Goal: Task Accomplishment & Management: Manage account settings

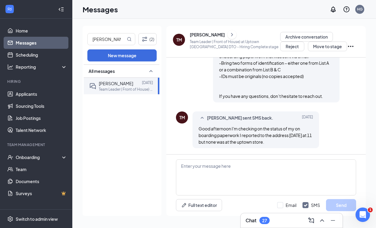
scroll to position [1080, 0]
click at [149, 72] on icon "SmallChevronUp" at bounding box center [151, 71] width 7 height 7
click at [150, 72] on icon "SmallChevronDown" at bounding box center [151, 71] width 7 height 7
click at [150, 72] on icon "SmallChevronUp" at bounding box center [151, 71] width 3 height 2
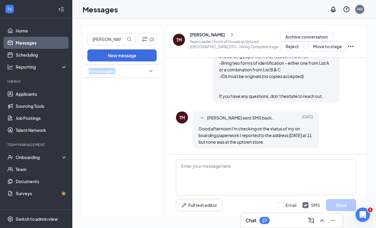
click at [150, 72] on icon "SmallChevronDown" at bounding box center [151, 71] width 7 height 7
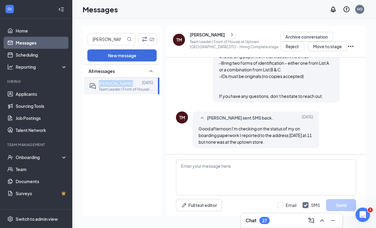
click at [150, 72] on icon "SmallChevronUp" at bounding box center [151, 71] width 3 height 2
click at [119, 133] on div "All messages" at bounding box center [122, 141] width 76 height 152
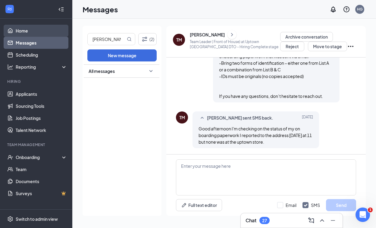
click at [42, 26] on link "Home" at bounding box center [42, 31] width 52 height 12
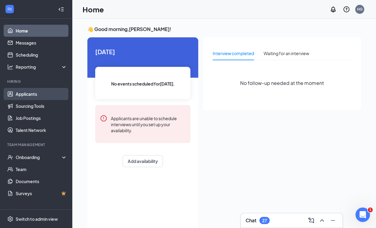
click at [41, 93] on link "Applicants" at bounding box center [42, 94] width 52 height 12
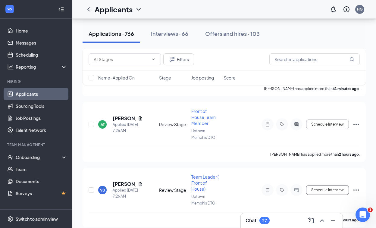
scroll to position [165, 0]
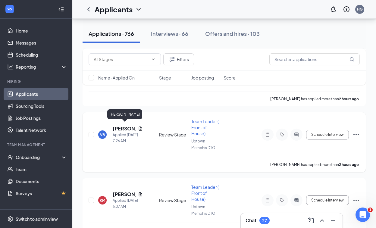
click at [124, 126] on h5 "[PERSON_NAME]" at bounding box center [124, 128] width 23 height 7
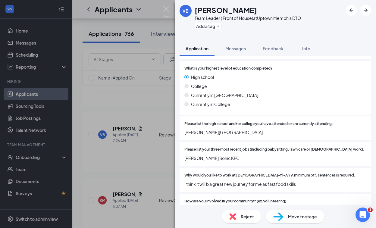
scroll to position [191, 0]
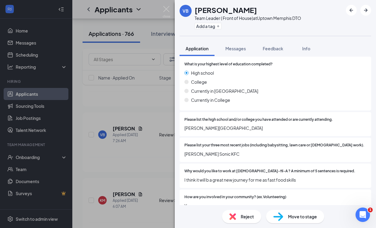
click at [141, 162] on div "VB Volentino [PERSON_NAME] Team Leader ( Front of House) at Uptown [GEOGRAPHIC_…" at bounding box center [188, 114] width 376 height 228
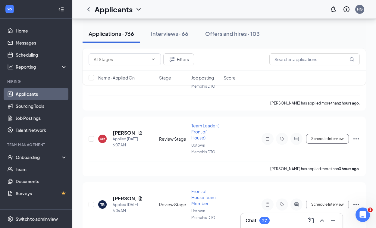
scroll to position [241, 0]
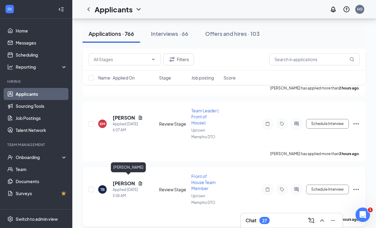
click at [125, 180] on h5 "[PERSON_NAME]" at bounding box center [124, 183] width 23 height 7
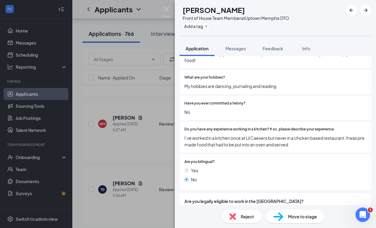
scroll to position [379, 0]
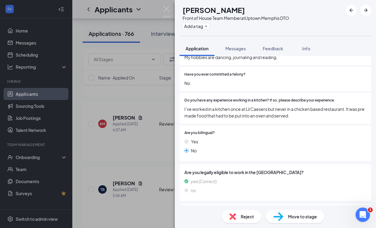
click at [130, 144] on div "TB [PERSON_NAME] Front of House Team Member at Uptown [GEOGRAPHIC_DATA] DTO Add…" at bounding box center [188, 114] width 376 height 228
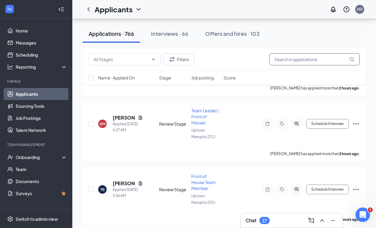
click at [310, 61] on input "text" at bounding box center [315, 59] width 91 height 12
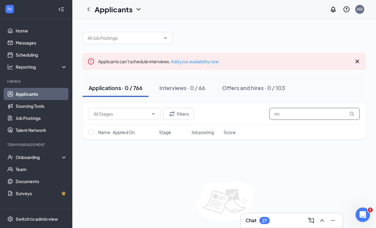
type input "m"
type input "a"
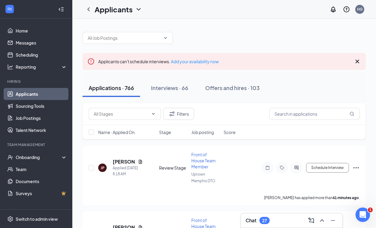
click at [163, 105] on div "Filters" at bounding box center [225, 114] width 284 height 22
click at [170, 109] on button "Filters" at bounding box center [179, 114] width 31 height 12
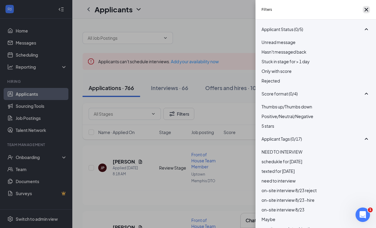
click at [365, 11] on icon "Cross" at bounding box center [367, 10] width 4 height 4
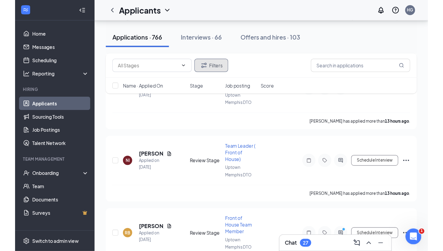
scroll to position [875, 0]
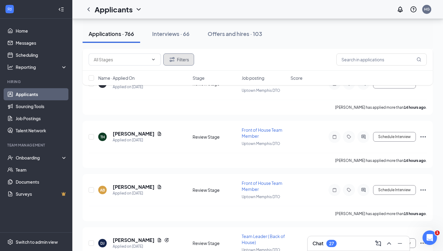
click at [173, 65] on button "Filters" at bounding box center [179, 59] width 31 height 12
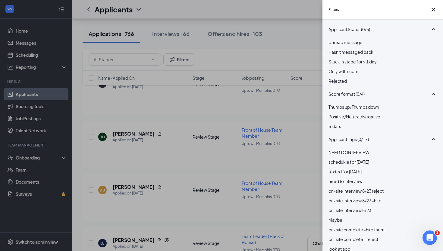
scroll to position [835, 0]
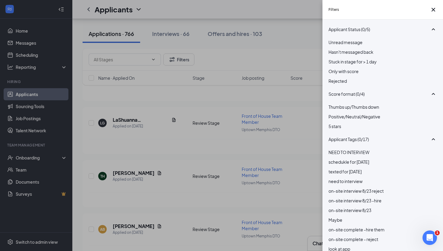
click at [148, 59] on div "Filters Applicant Status (0/5) Unread message Hasn't messaged back Stuck in sta…" at bounding box center [221, 125] width 443 height 251
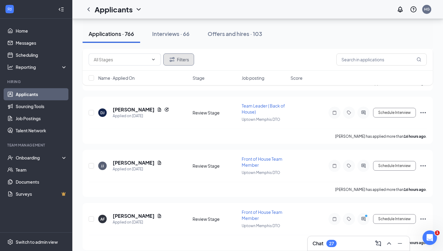
scroll to position [1327, 0]
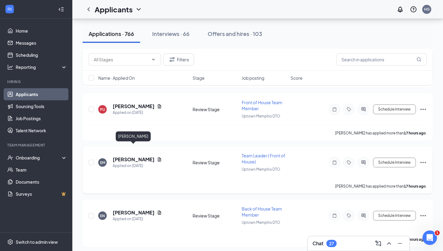
click at [138, 156] on h5 "[PERSON_NAME]" at bounding box center [134, 159] width 42 height 7
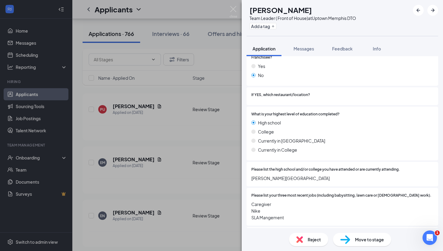
scroll to position [162, 0]
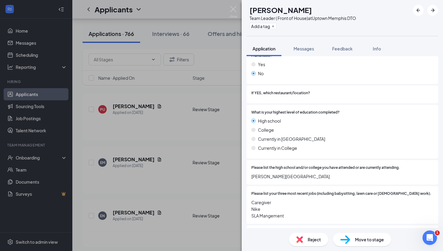
click at [200, 173] on div "EM [PERSON_NAME] Team Leader ( Front of House) at Uptown Memphis DTO Add a tag …" at bounding box center [221, 125] width 443 height 251
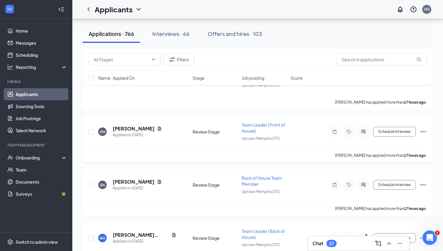
scroll to position [1455, 0]
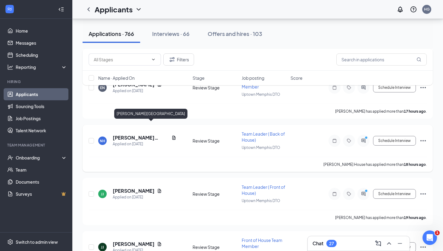
click at [132, 134] on h5 "[PERSON_NAME][GEOGRAPHIC_DATA]" at bounding box center [141, 137] width 56 height 7
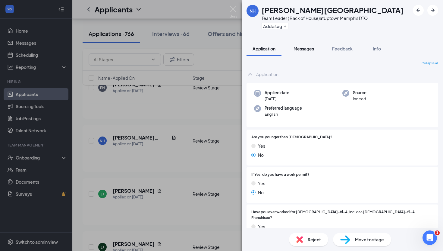
click at [301, 49] on span "Messages" at bounding box center [304, 48] width 21 height 5
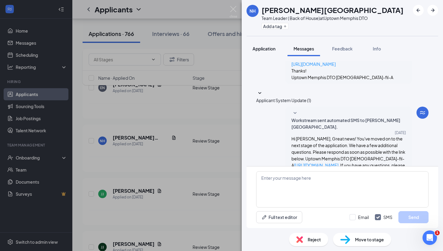
scroll to position [94, 0]
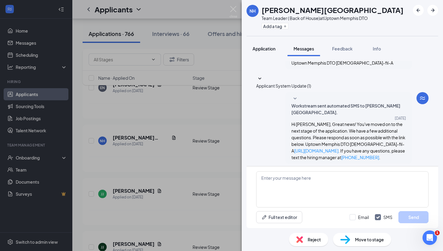
click at [262, 49] on span "Application" at bounding box center [264, 48] width 23 height 5
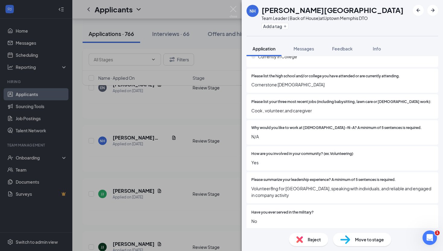
scroll to position [257, 0]
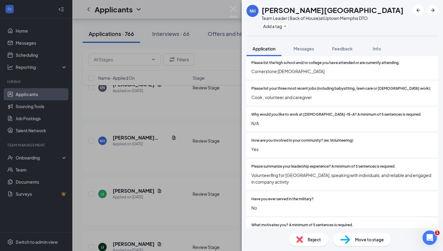
click at [175, 144] on div "NH [PERSON_NAME] House Team Leader ( Back of House) at Uptown [GEOGRAPHIC_DATA]…" at bounding box center [221, 125] width 443 height 251
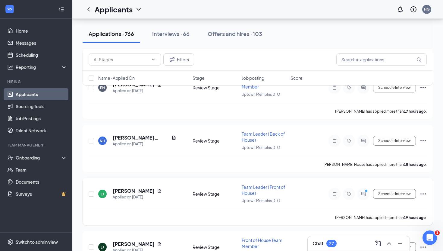
scroll to position [1545, 0]
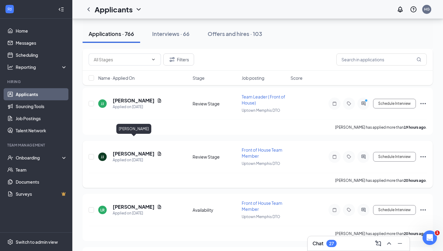
click at [147, 150] on h5 "[PERSON_NAME]" at bounding box center [134, 153] width 42 height 7
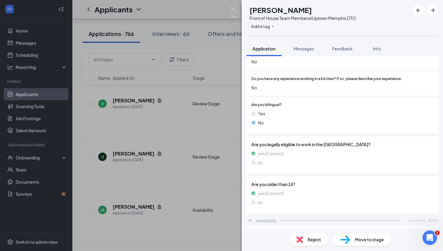
scroll to position [329, 0]
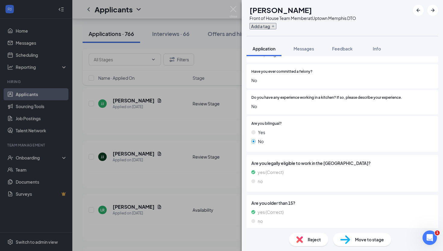
click at [277, 23] on button "Add a tag" at bounding box center [263, 26] width 27 height 6
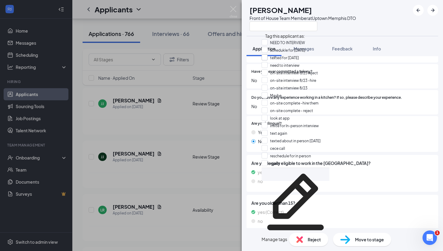
scroll to position [86, 0]
click at [279, 160] on input "reject" at bounding box center [271, 163] width 18 height 7
checkbox input "true"
click at [177, 151] on div "[PERSON_NAME] [PERSON_NAME] Front of House Team Member at Uptown [GEOGRAPHIC_DA…" at bounding box center [221, 125] width 443 height 251
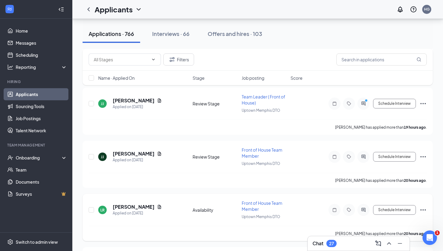
click at [99, 205] on div "LR" at bounding box center [102, 209] width 8 height 8
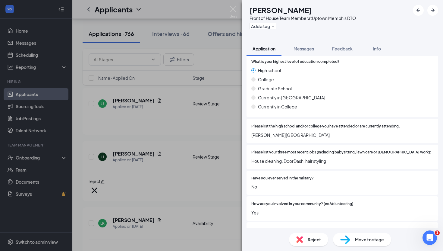
scroll to position [117, 0]
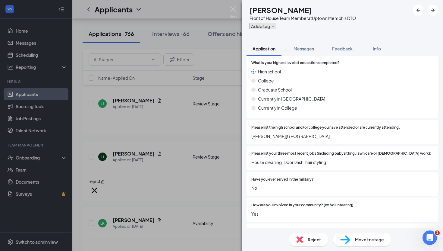
click at [277, 26] on button "Add a tag" at bounding box center [263, 26] width 27 height 6
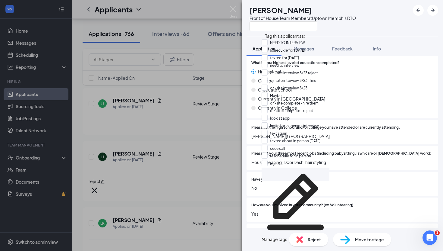
scroll to position [86, 0]
click at [276, 160] on input "reject" at bounding box center [271, 163] width 18 height 7
checkbox input "true"
click at [207, 151] on div "LR [PERSON_NAME] Front of House Team Member at Uptown Memphis DTO Application M…" at bounding box center [221, 125] width 443 height 251
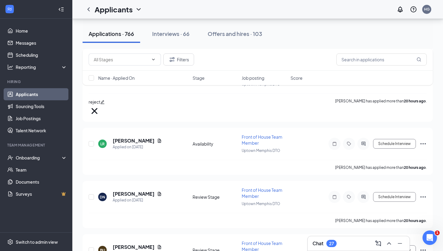
scroll to position [1638, 0]
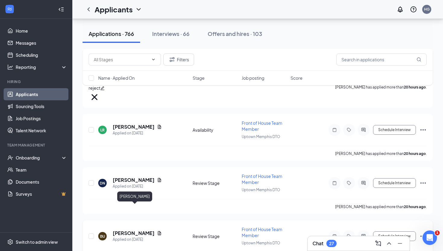
click at [132, 228] on h5 "[PERSON_NAME]" at bounding box center [134, 233] width 42 height 7
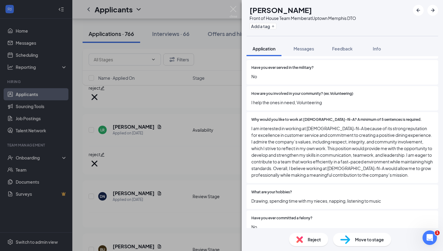
scroll to position [289, 0]
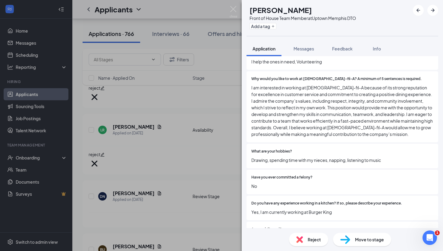
click at [218, 142] on div "BU [PERSON_NAME] Front of House Team Member at Uptown [GEOGRAPHIC_DATA] DTO Add…" at bounding box center [221, 125] width 443 height 251
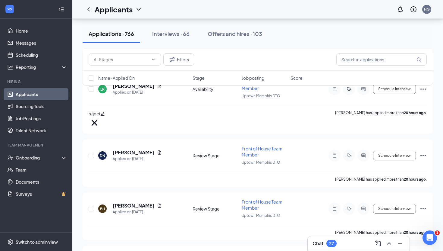
scroll to position [1799, 0]
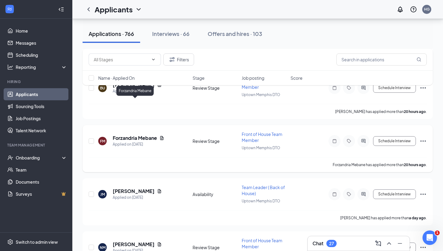
click at [141, 135] on h5 "Forzandria Mebane" at bounding box center [135, 138] width 44 height 7
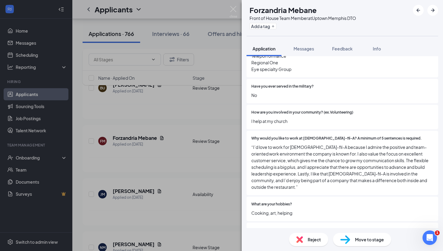
scroll to position [243, 0]
click at [277, 28] on button "Add a tag" at bounding box center [263, 26] width 27 height 6
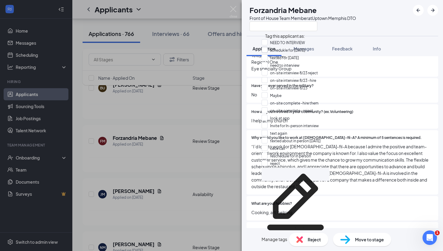
scroll to position [86, 0]
click at [277, 160] on input "reject" at bounding box center [271, 163] width 18 height 7
checkbox input "true"
click at [204, 138] on div "FM Forzandria Mebane Front of House Team Member at Uptown [GEOGRAPHIC_DATA] DTO…" at bounding box center [221, 125] width 443 height 251
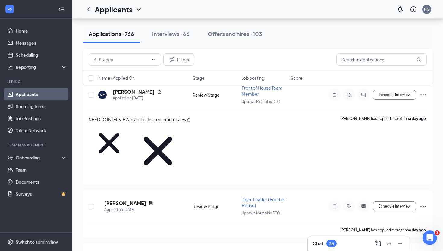
scroll to position [1942, 0]
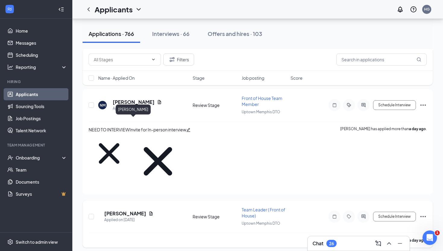
click at [144, 210] on h5 "[PERSON_NAME]" at bounding box center [125, 213] width 42 height 7
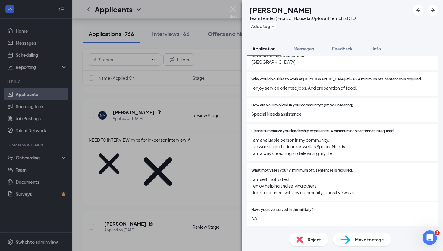
scroll to position [314, 0]
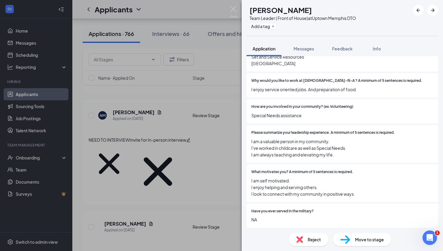
click at [179, 165] on div "KS [PERSON_NAME] Team Leader ( Front of House) at Uptown [GEOGRAPHIC_DATA] DTO …" at bounding box center [221, 125] width 443 height 251
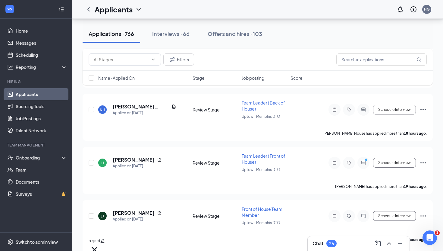
scroll to position [1513, 0]
